Goal: Ask a question: Seek information or help from site administrators or community

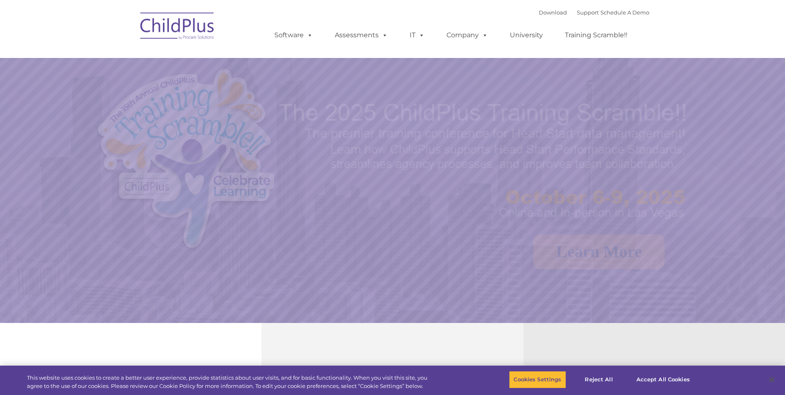
select select "MEDIUM"
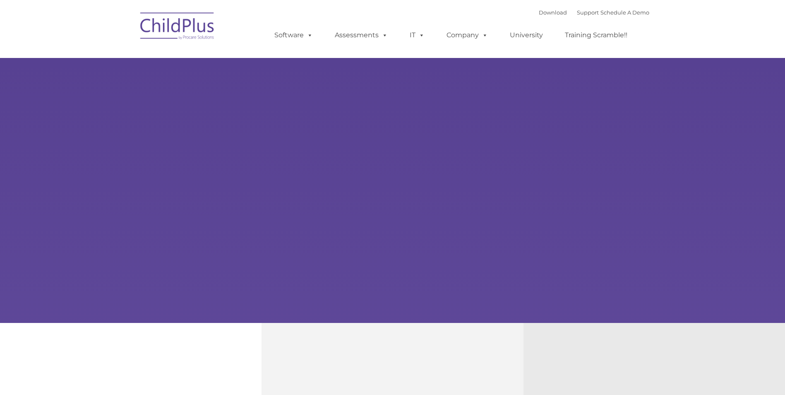
type input ""
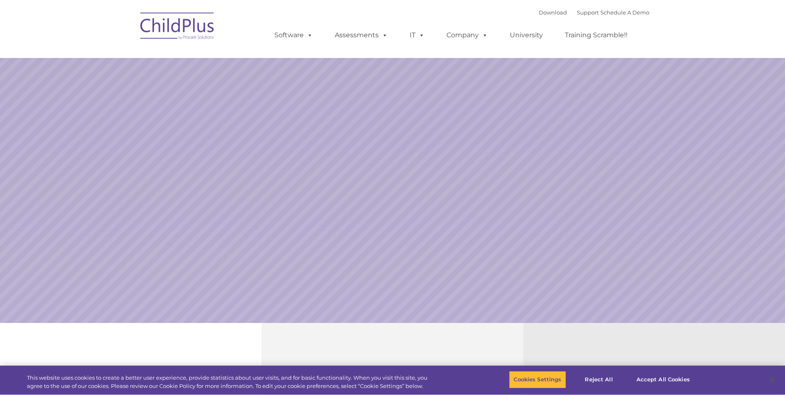
select select "MEDIUM"
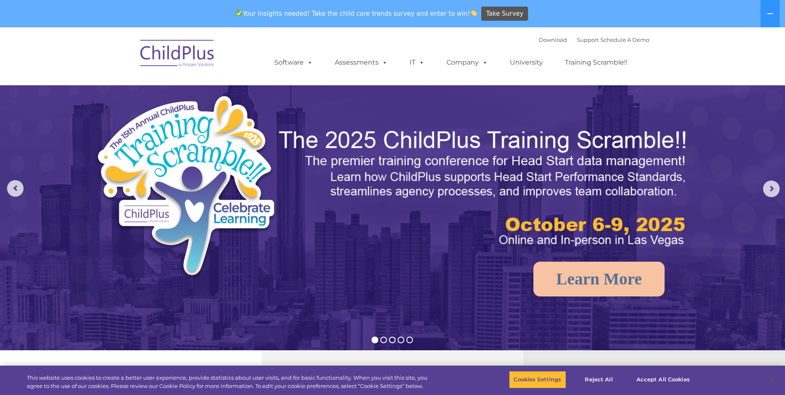
click at [202, 66] on img at bounding box center [177, 54] width 83 height 41
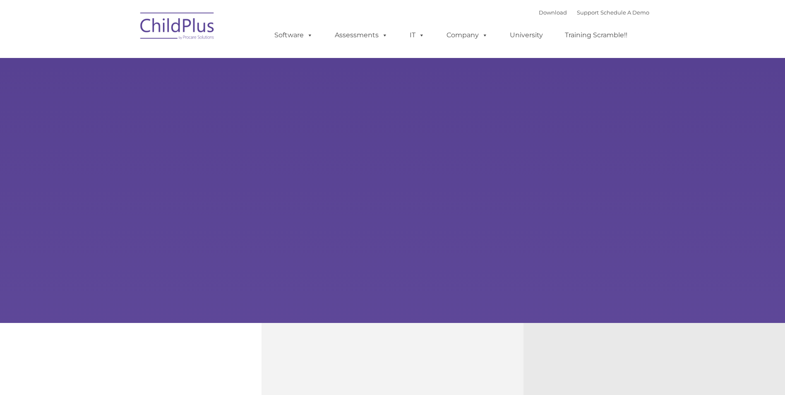
type input ""
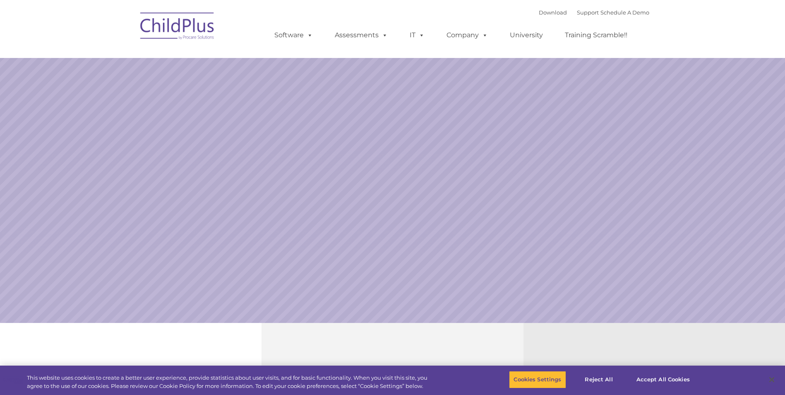
select select "MEDIUM"
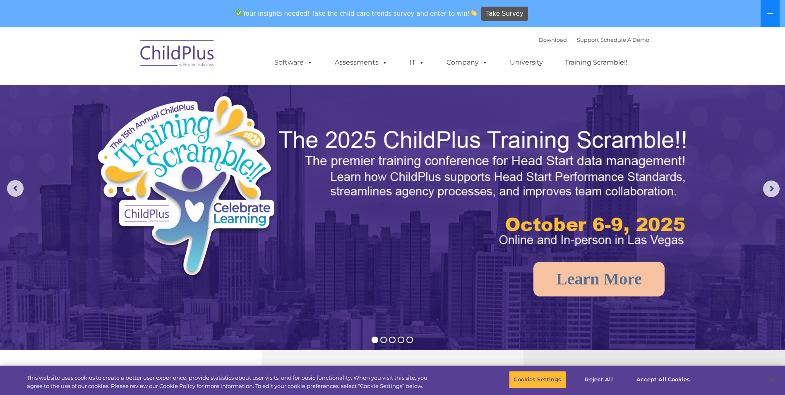
click at [767, 12] on icon at bounding box center [770, 13] width 7 height 7
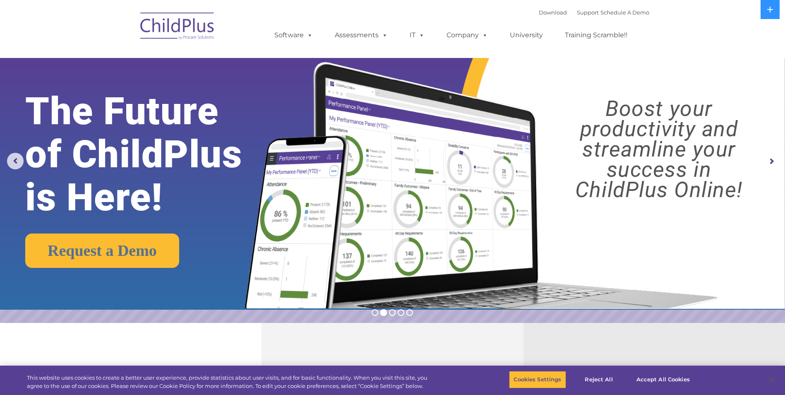
click at [767, 161] on rs-arrow at bounding box center [771, 161] width 17 height 17
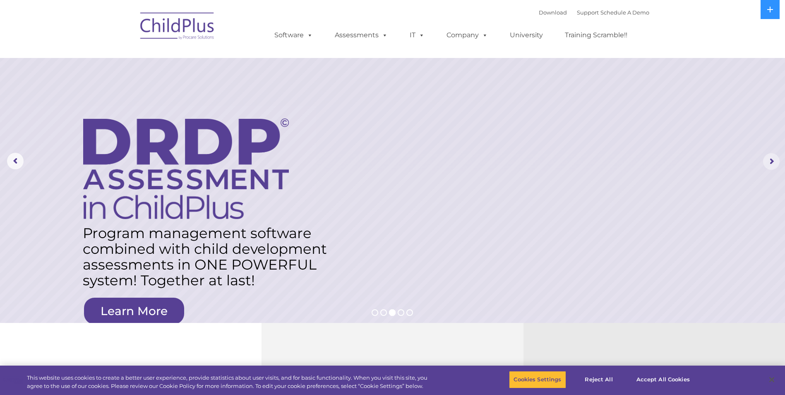
click at [767, 161] on rs-arrow at bounding box center [771, 161] width 17 height 17
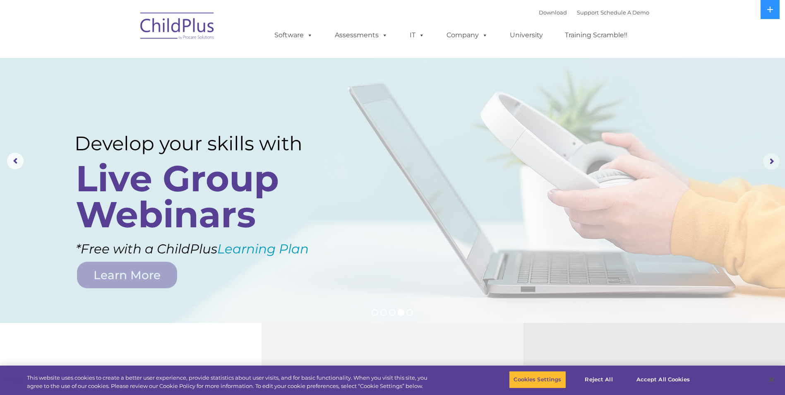
click at [767, 161] on rs-arrow at bounding box center [771, 161] width 17 height 17
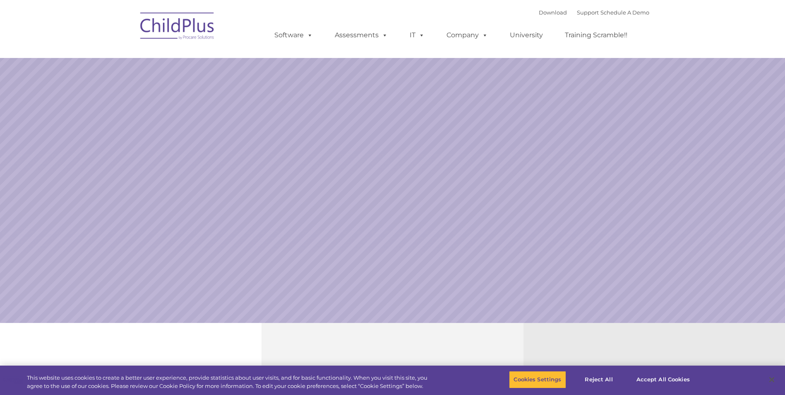
select select "MEDIUM"
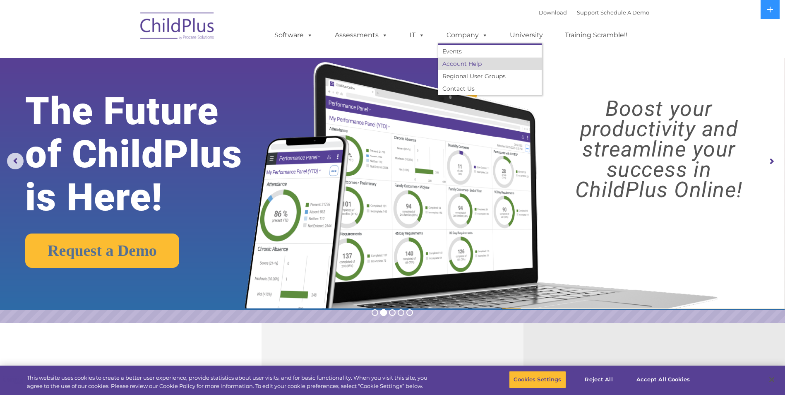
click at [477, 61] on link "Account Help" at bounding box center [489, 64] width 103 height 12
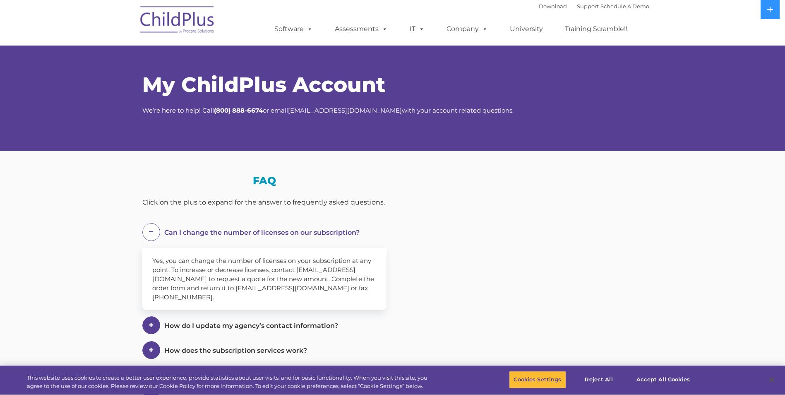
select select "MEDIUM"
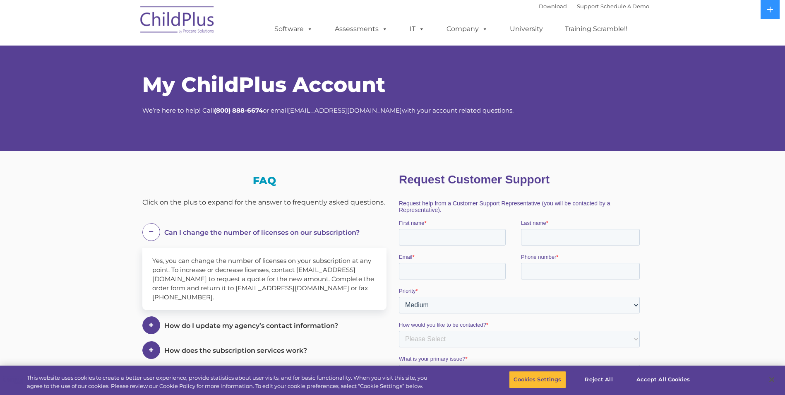
drag, startPoint x: 1187, startPoint y: 165, endPoint x: 597, endPoint y: 177, distance: 589.3
click at [597, 177] on h1 "Request Customer Support" at bounding box center [520, 179] width 244 height 13
click at [568, 70] on div "My ChildPlus Account We’re here to help! Call [PHONE_NUMBER] or email [EMAIL_AD…" at bounding box center [392, 90] width 513 height 80
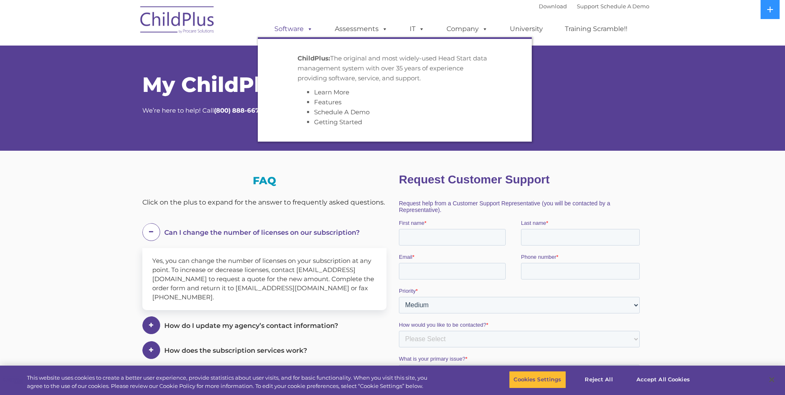
click at [294, 28] on link "Software" at bounding box center [293, 29] width 55 height 17
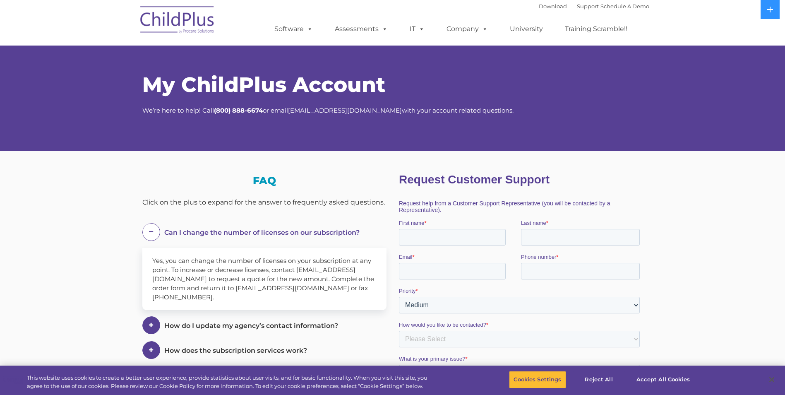
click at [188, 18] on img at bounding box center [177, 20] width 83 height 41
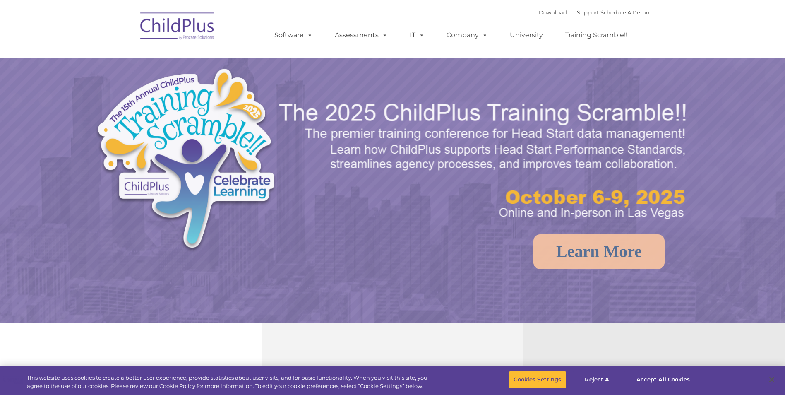
select select "MEDIUM"
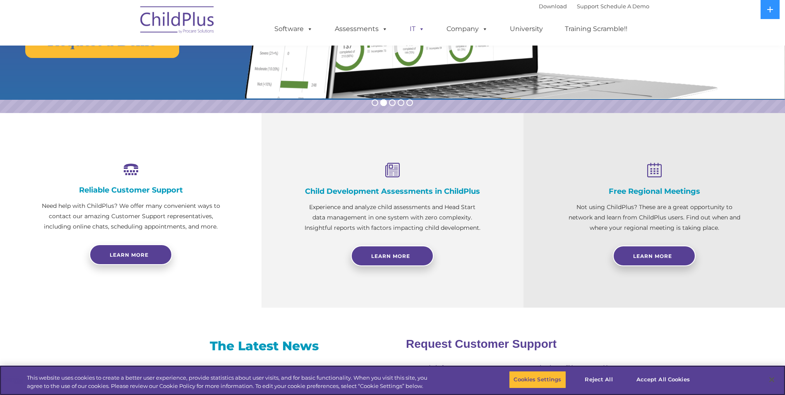
scroll to position [208, 0]
